Goal: Navigation & Orientation: Find specific page/section

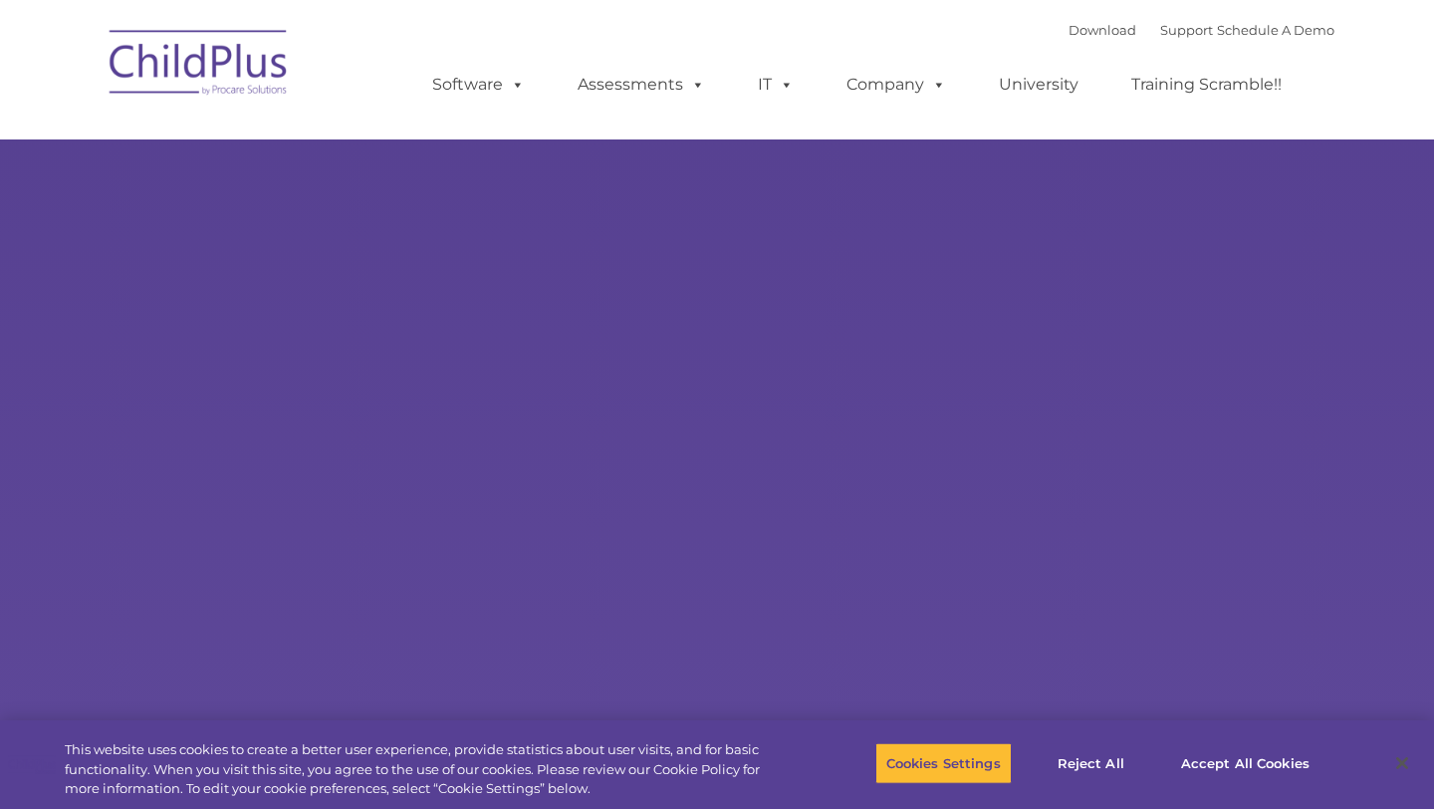
select select "MEDIUM"
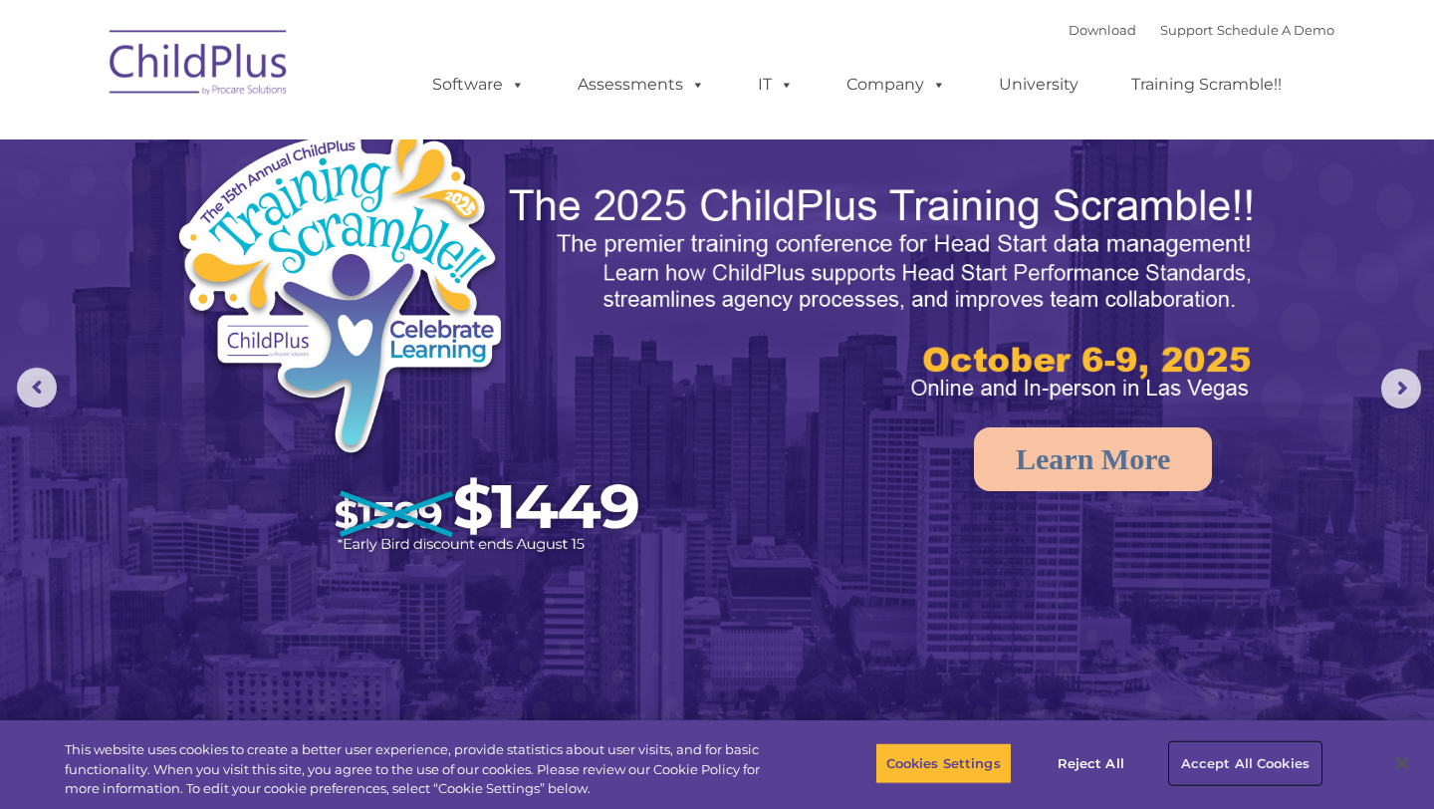
click at [1259, 767] on button "Accept All Cookies" at bounding box center [1245, 763] width 150 height 42
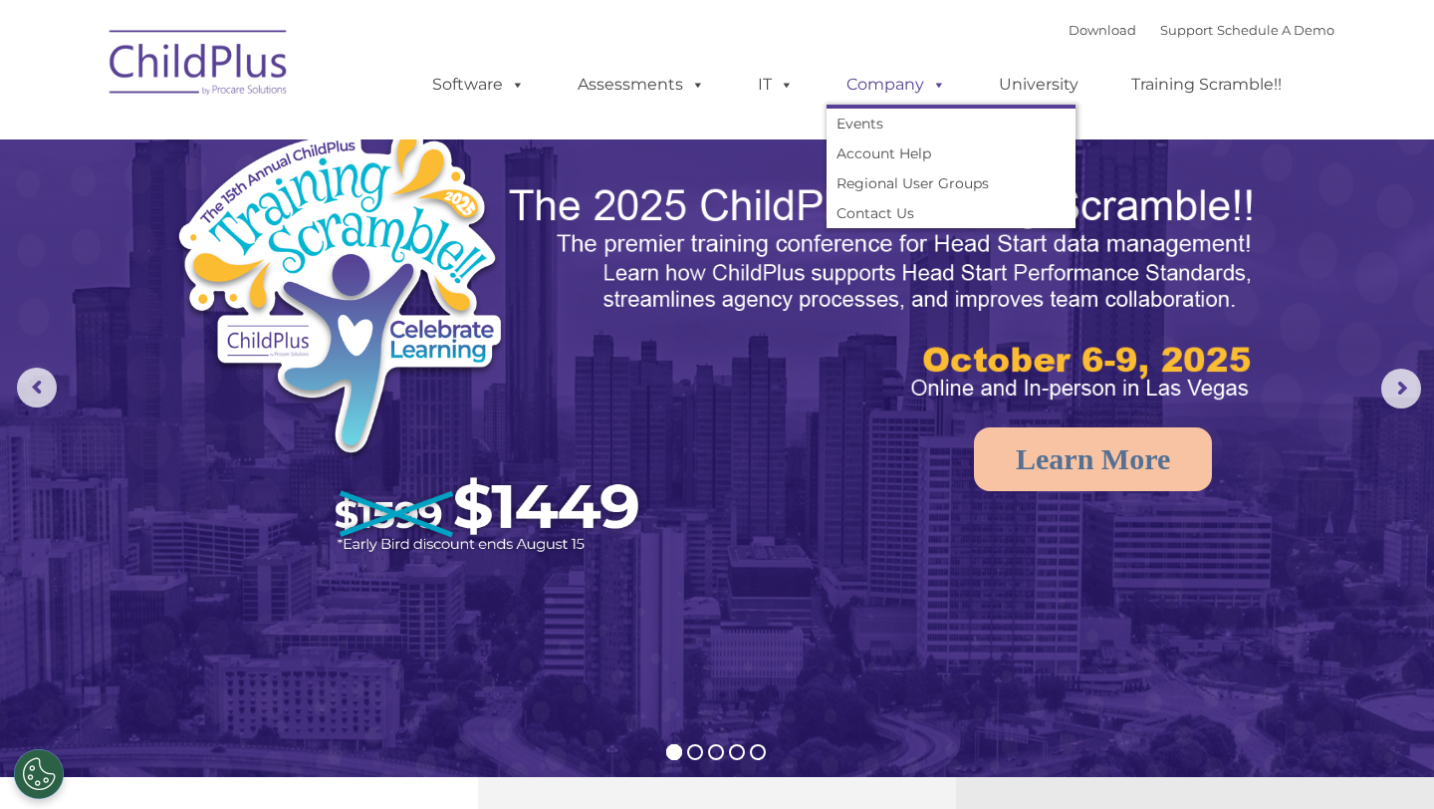
click at [913, 86] on link "Company" at bounding box center [896, 85] width 139 height 40
